Goal: Task Accomplishment & Management: Manage account settings

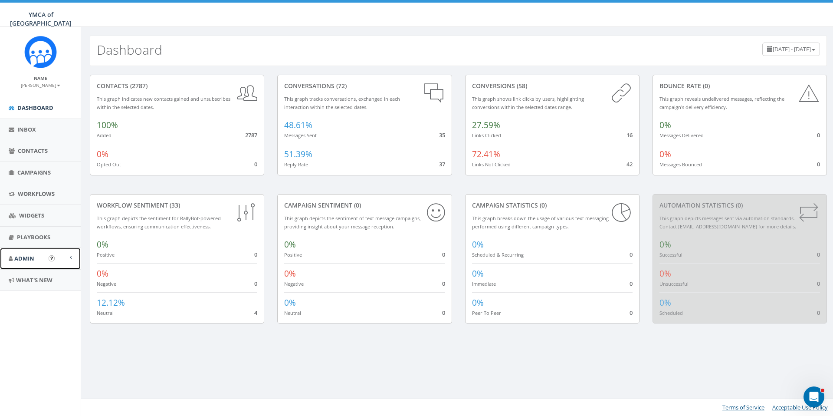
click at [33, 257] on span "Admin" at bounding box center [24, 258] width 20 height 8
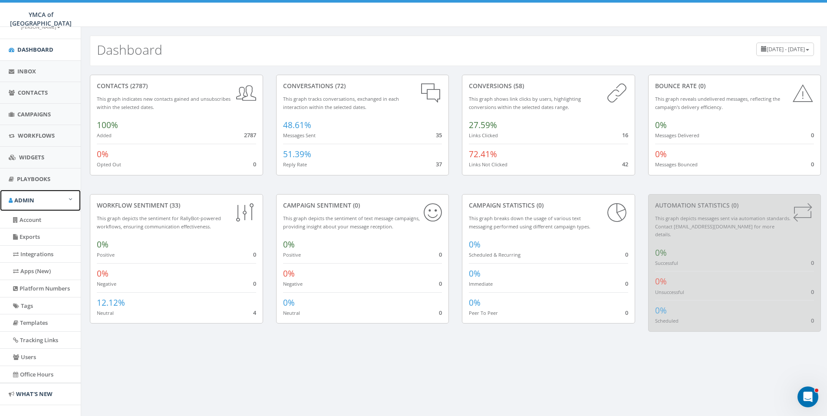
scroll to position [58, 0]
click at [40, 118] on link "Campaigns" at bounding box center [40, 114] width 81 height 21
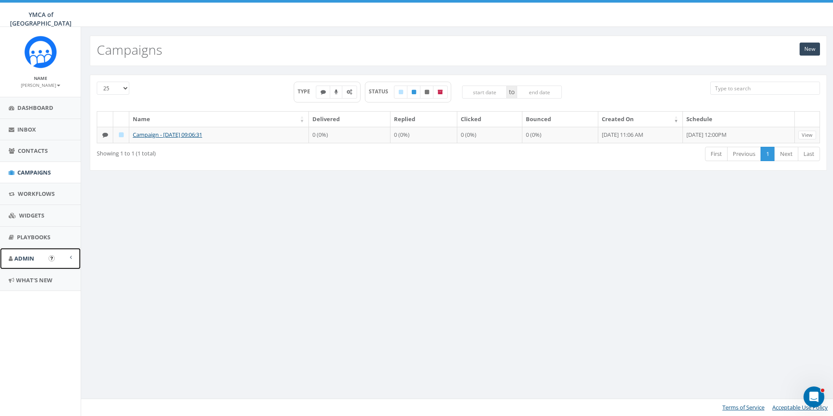
click at [31, 258] on span "Admin" at bounding box center [24, 258] width 20 height 8
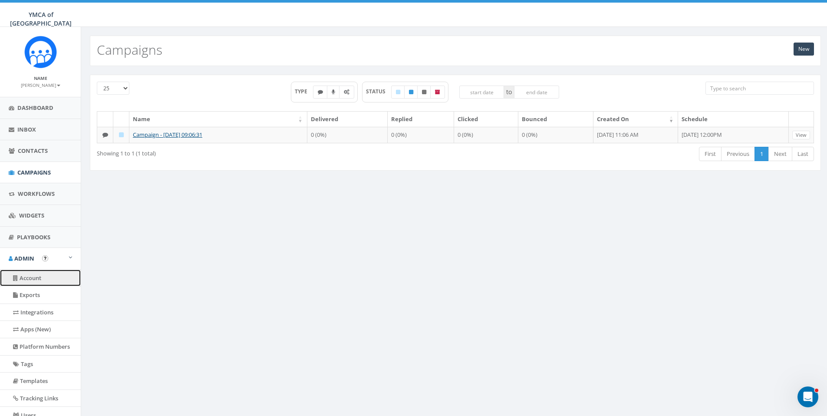
click at [37, 275] on link "Account" at bounding box center [40, 277] width 81 height 17
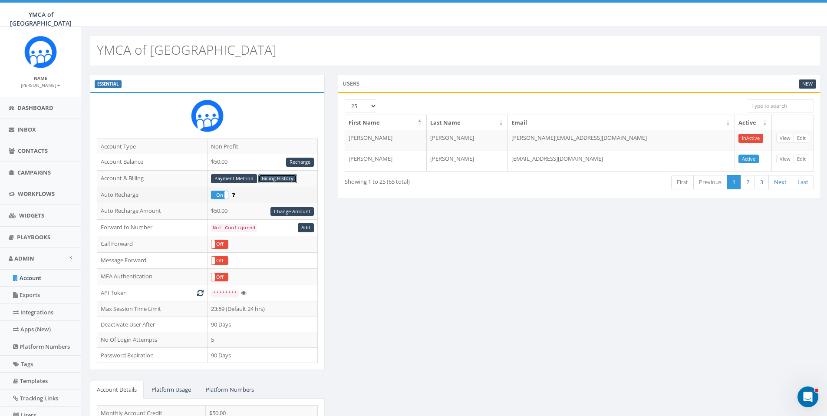
drag, startPoint x: 287, startPoint y: 179, endPoint x: 301, endPoint y: 195, distance: 21.5
click at [287, 179] on link "Billing History" at bounding box center [277, 178] width 39 height 9
